Goal: Transaction & Acquisition: Download file/media

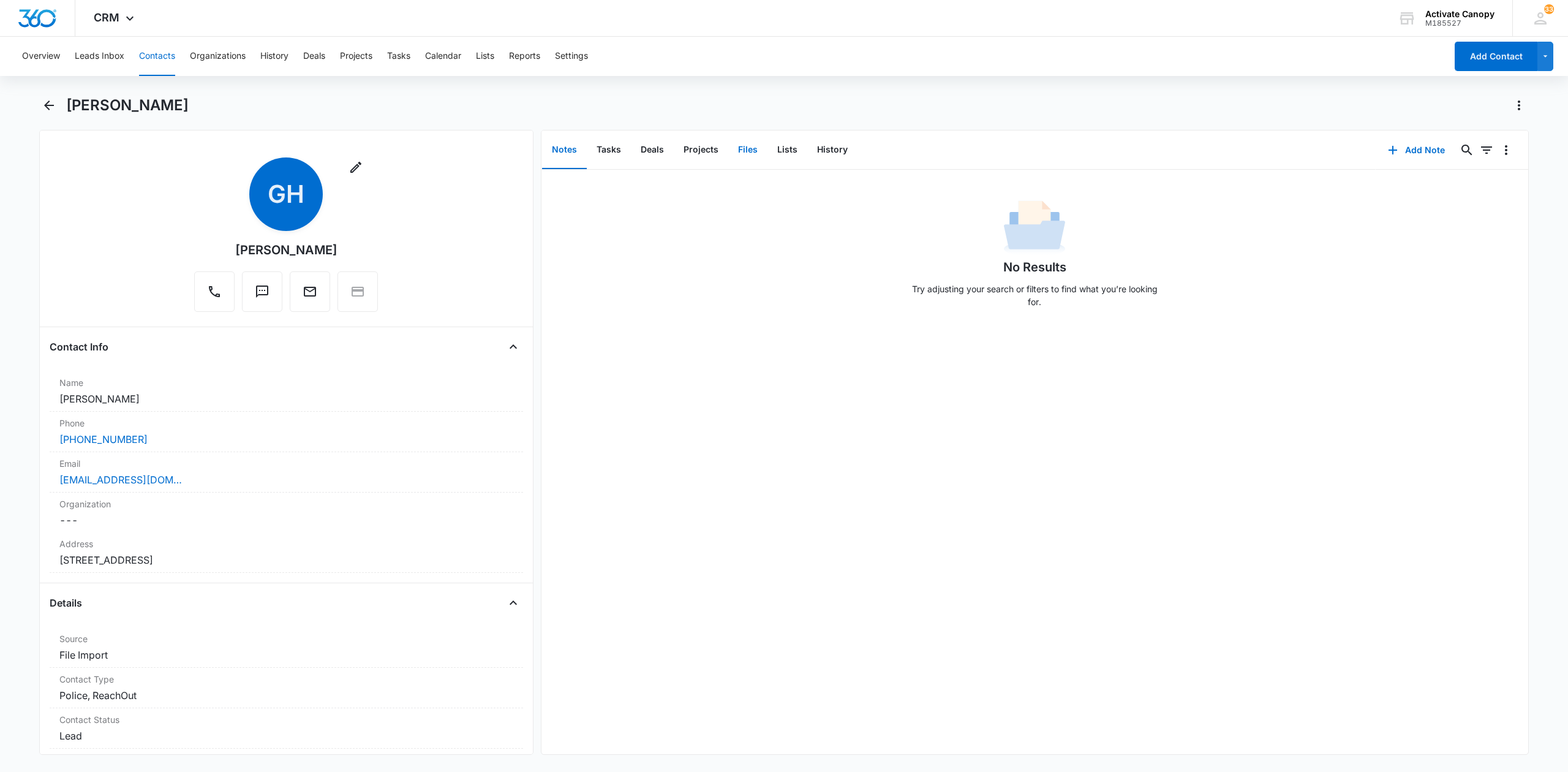
click at [750, 153] on button "Files" at bounding box center [748, 150] width 40 height 38
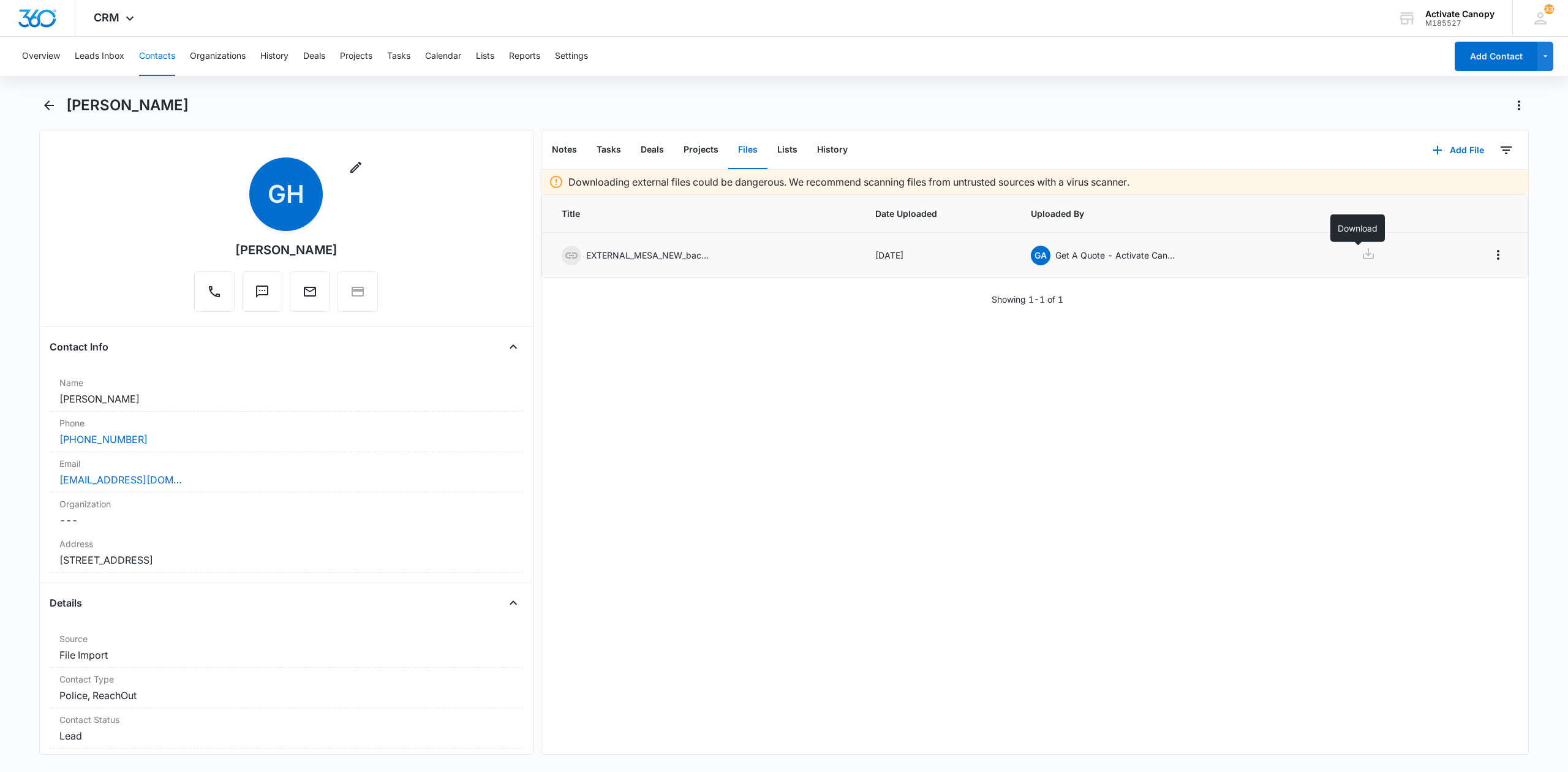
click at [1361, 256] on icon at bounding box center [1368, 253] width 15 height 15
drag, startPoint x: 1013, startPoint y: 512, endPoint x: 1002, endPoint y: 512, distance: 11.0
click at [1013, 512] on div "Downloading external files could be dangerous. We recommend scanning files from…" at bounding box center [1035, 462] width 986 height 584
click at [82, 484] on link "[EMAIL_ADDRESS][DOMAIN_NAME]" at bounding box center [120, 480] width 123 height 15
